Goal: Information Seeking & Learning: Find specific fact

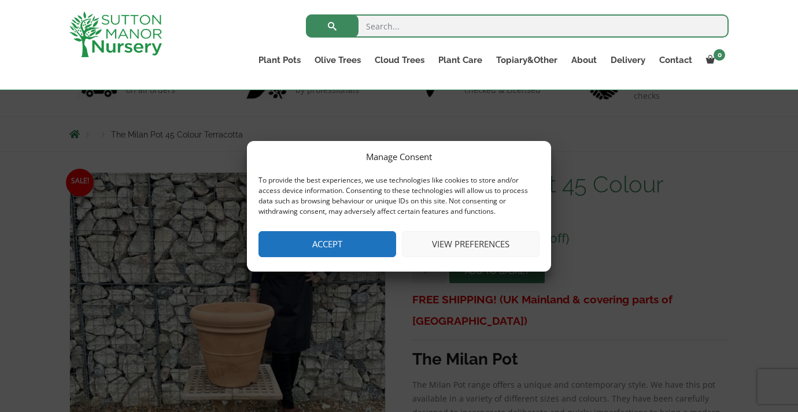
click at [290, 241] on button "Accept" at bounding box center [327, 244] width 138 height 26
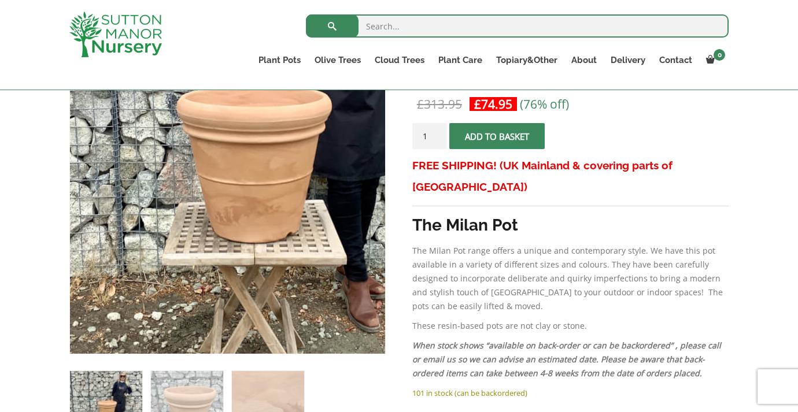
scroll to position [333, 0]
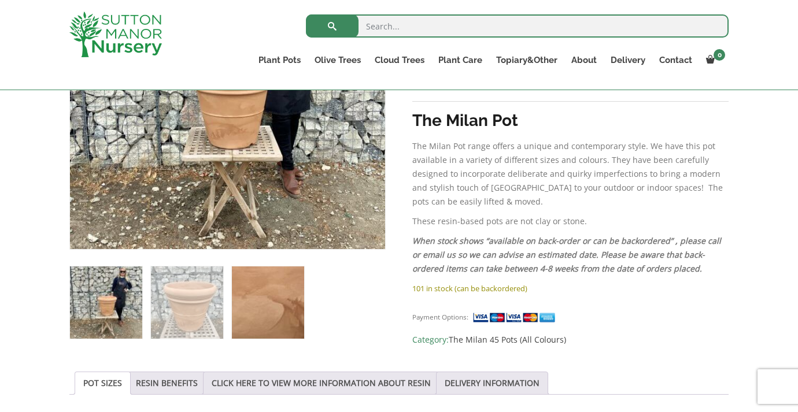
click at [284, 311] on img at bounding box center [268, 302] width 72 height 72
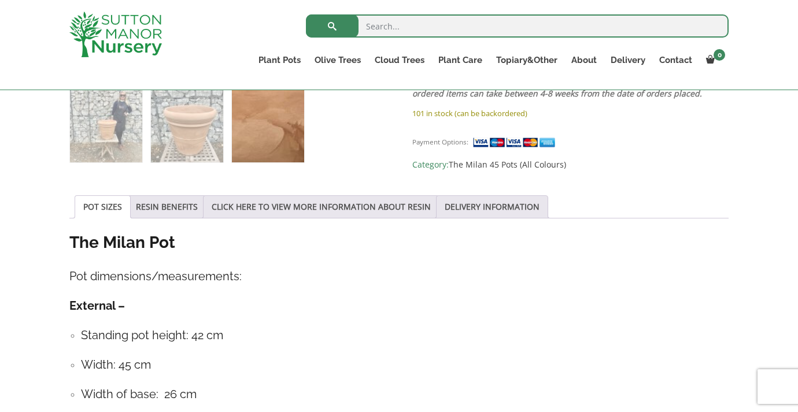
scroll to position [518, 0]
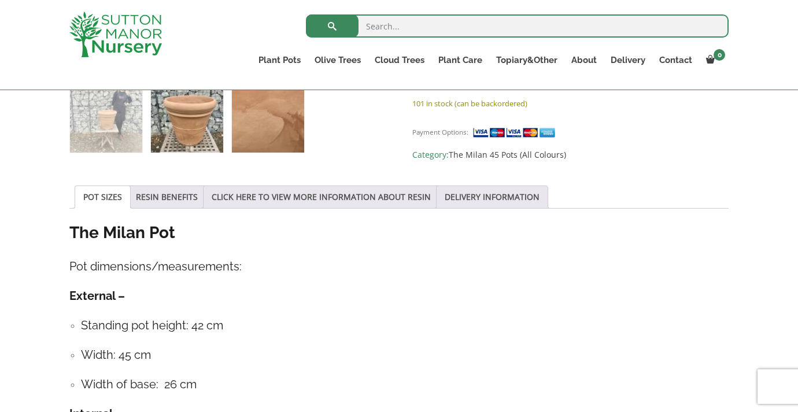
click at [179, 140] on img at bounding box center [187, 116] width 72 height 72
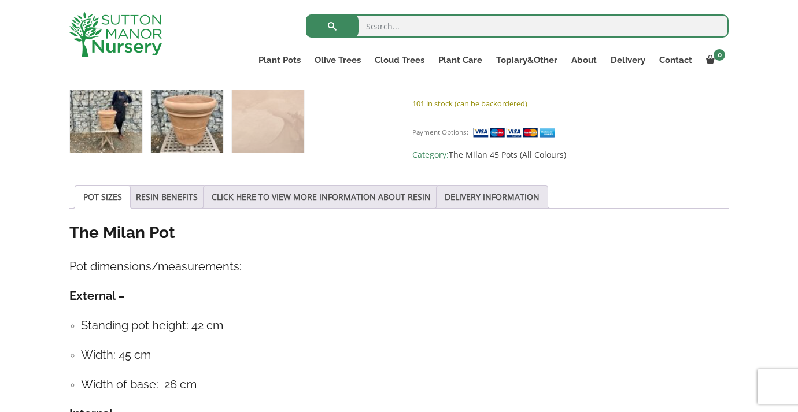
click at [102, 127] on img at bounding box center [106, 116] width 72 height 72
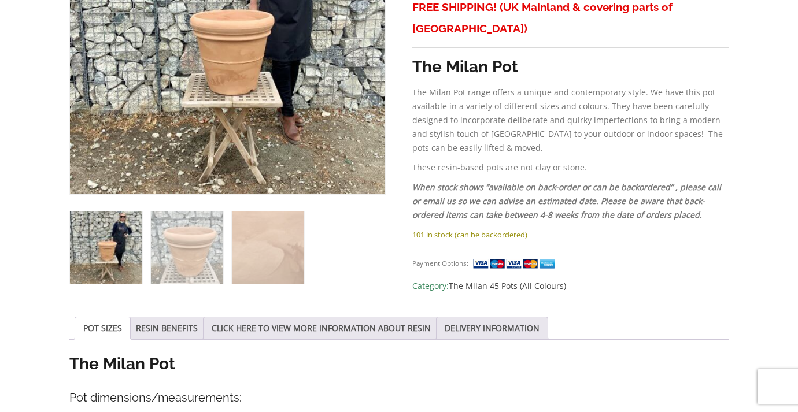
scroll to position [0, 0]
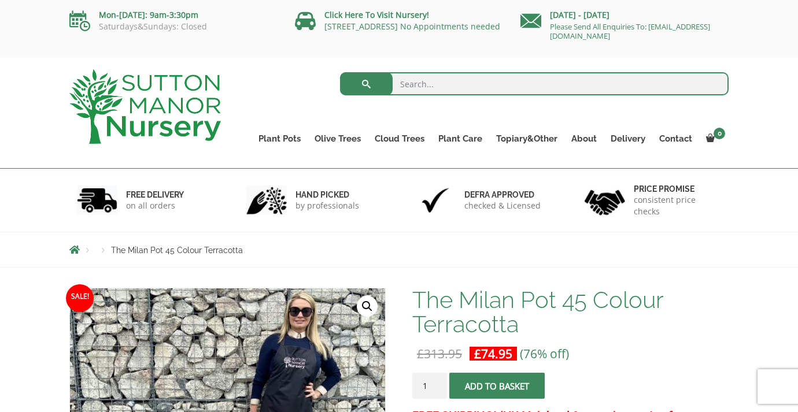
click at [446, 84] on input "search" at bounding box center [534, 83] width 389 height 23
type input "[PERSON_NAME]"
click at [376, 87] on button "submit" at bounding box center [366, 83] width 53 height 23
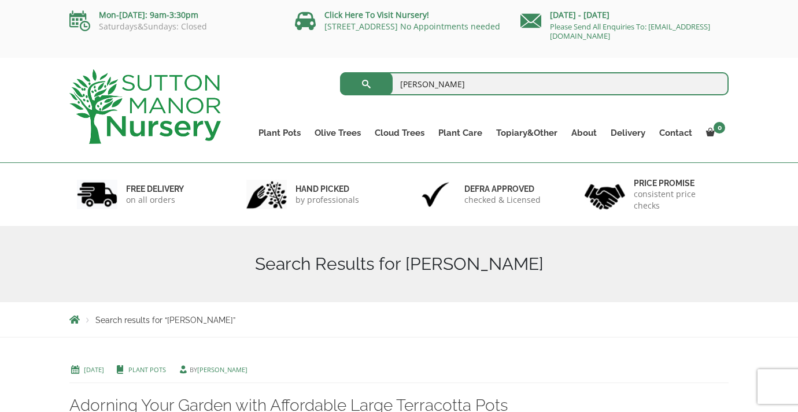
click at [440, 95] on input "[PERSON_NAME]" at bounding box center [534, 83] width 389 height 23
click at [447, 84] on input "[PERSON_NAME]" at bounding box center [534, 83] width 389 height 23
click at [450, 57] on div "Mon-[DATE]: 9am-3:30pm Saturdays&Sundays: Closed Click Here To Visit Nursery! […" at bounding box center [399, 29] width 798 height 58
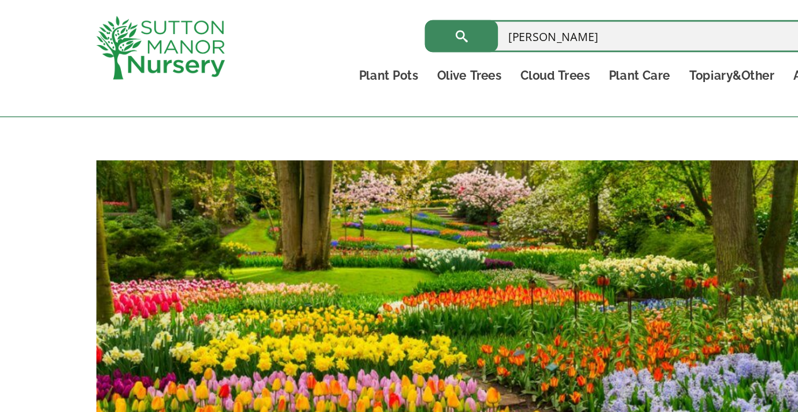
scroll to position [1877, 0]
